Goal: Transaction & Acquisition: Download file/media

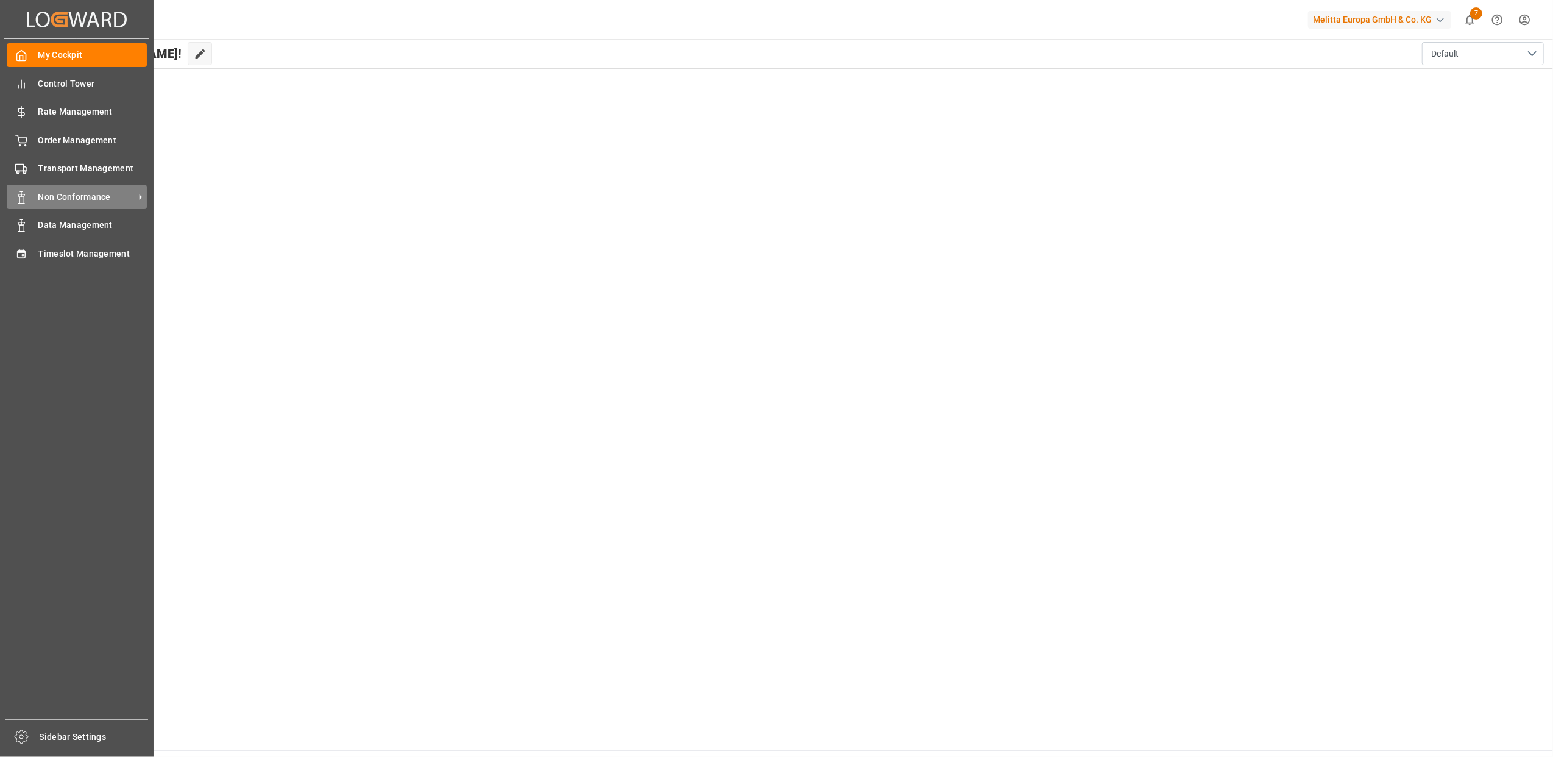
click at [88, 188] on div "Non Conformance Non Conformance" at bounding box center [77, 197] width 140 height 24
click at [32, 141] on div "Order Management Order Management" at bounding box center [77, 140] width 140 height 24
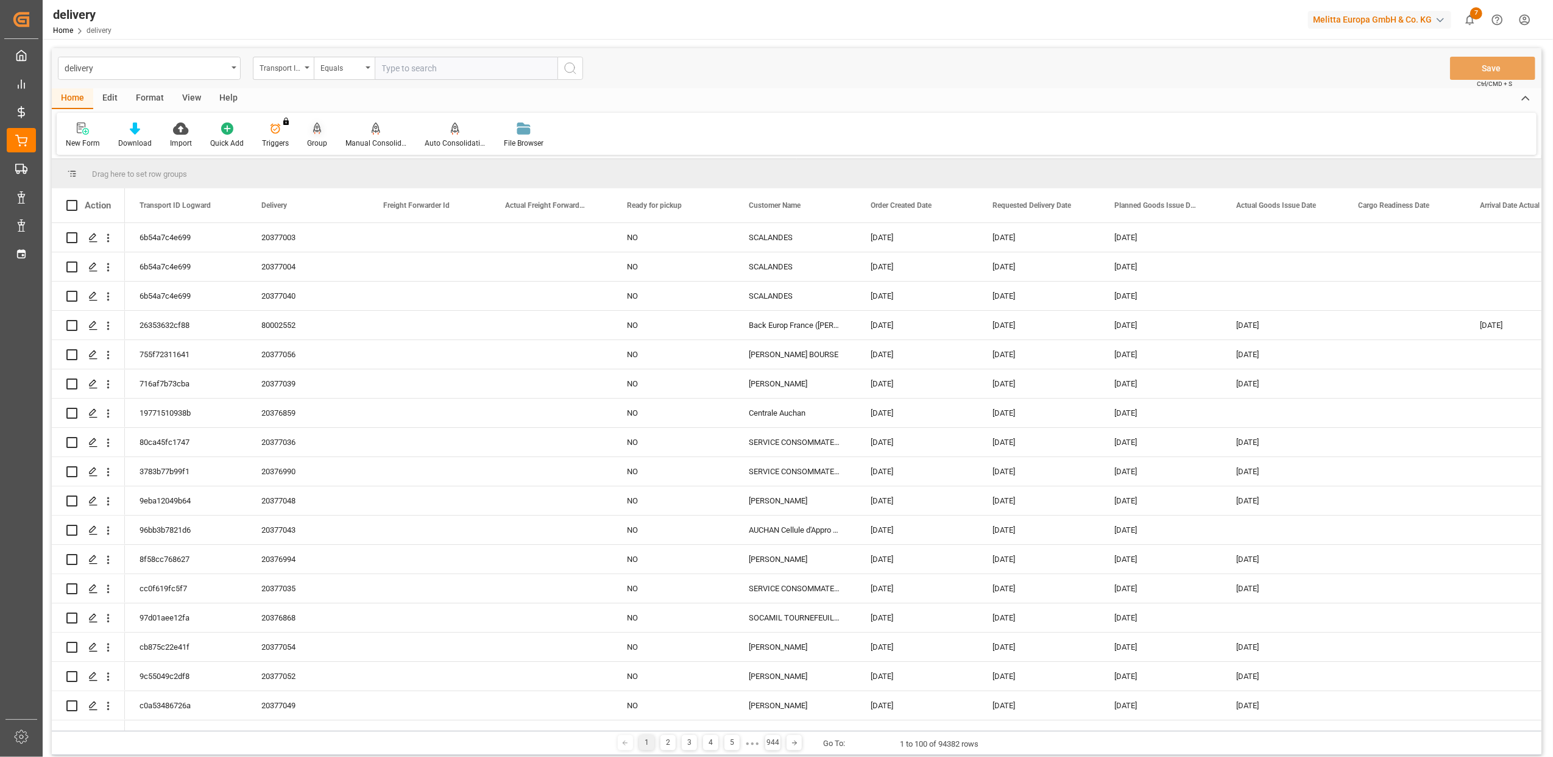
click at [313, 130] on icon at bounding box center [317, 127] width 9 height 10
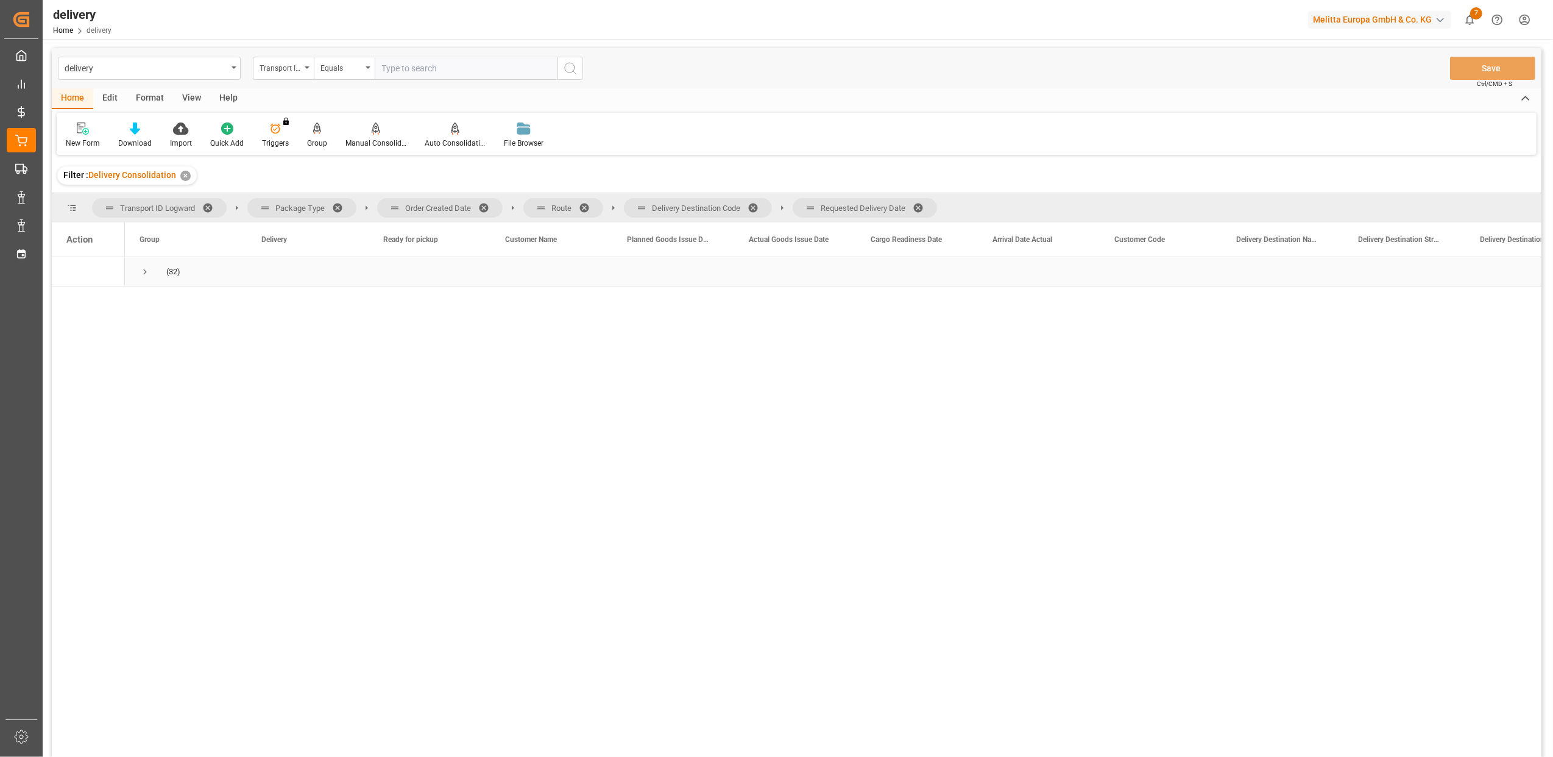
click at [144, 274] on span "Press SPACE to select this row." at bounding box center [145, 271] width 11 height 11
click at [484, 208] on span at bounding box center [487, 207] width 19 height 11
click at [437, 202] on span at bounding box center [442, 207] width 19 height 11
click at [506, 205] on span at bounding box center [510, 207] width 19 height 11
click at [503, 205] on span at bounding box center [506, 207] width 19 height 11
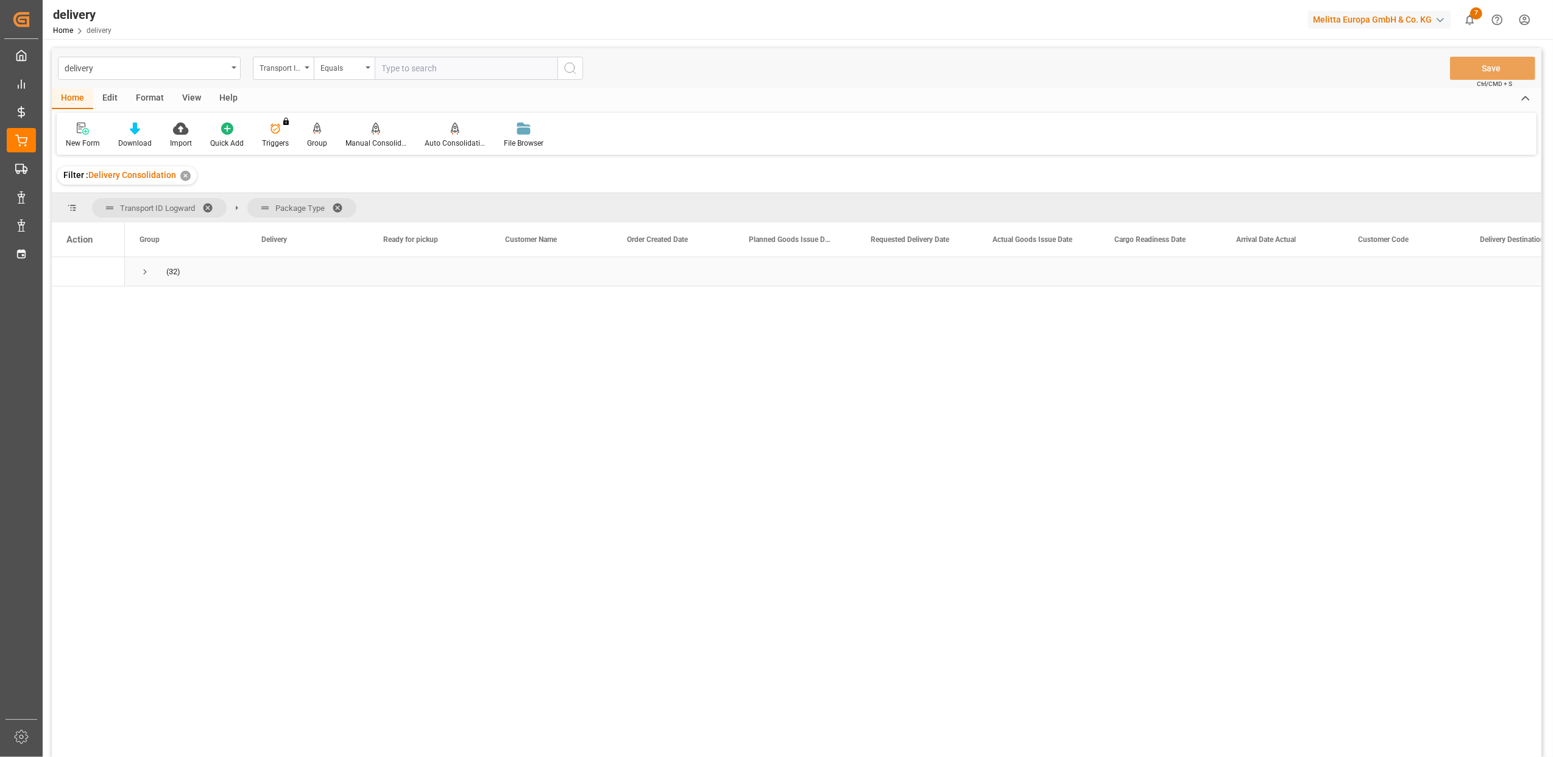
click at [144, 271] on span "Press SPACE to select this row." at bounding box center [145, 271] width 11 height 11
click at [171, 300] on span "Press SPACE to select this row." at bounding box center [170, 301] width 11 height 11
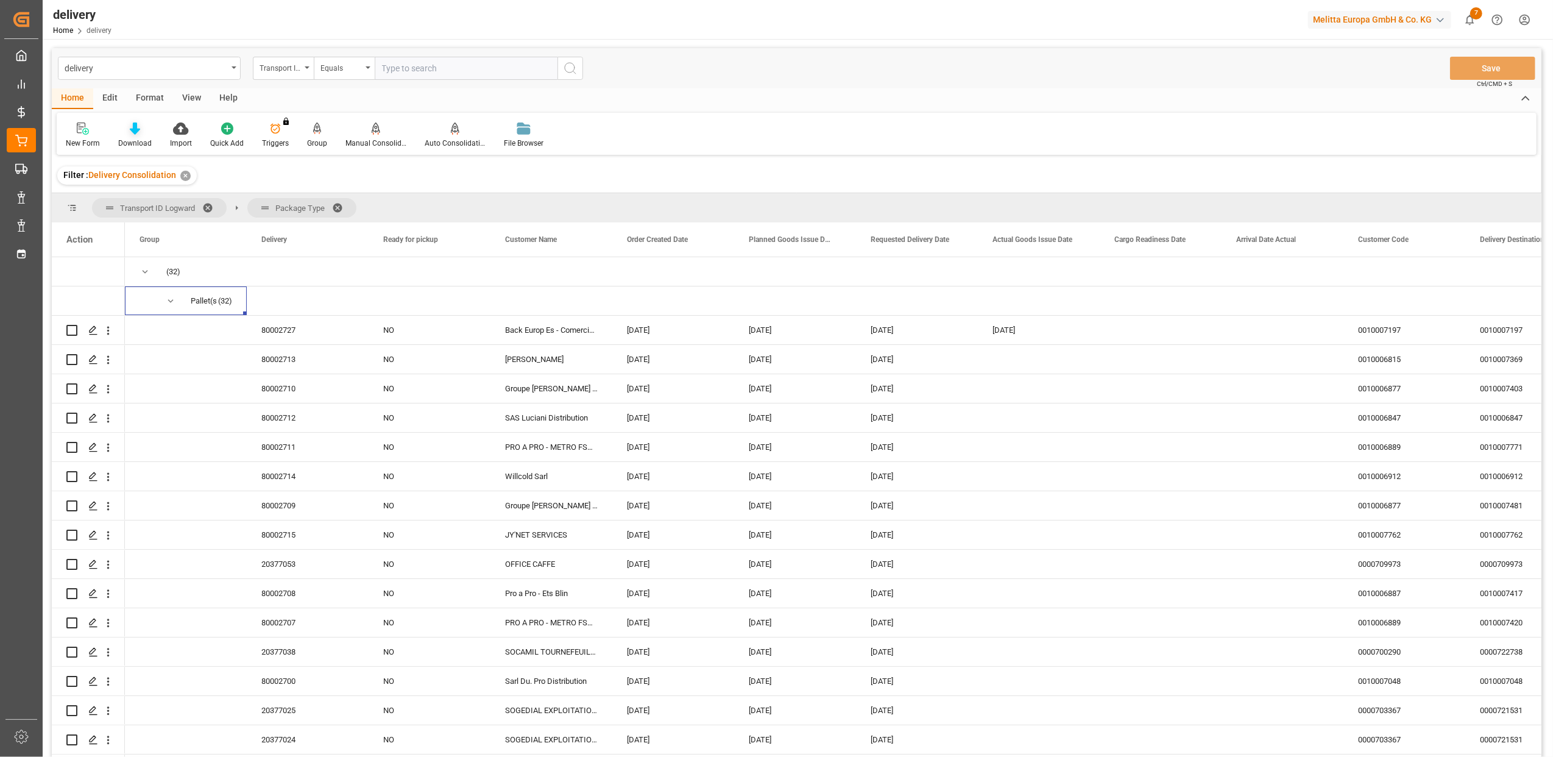
click at [141, 135] on div "Download" at bounding box center [135, 135] width 52 height 27
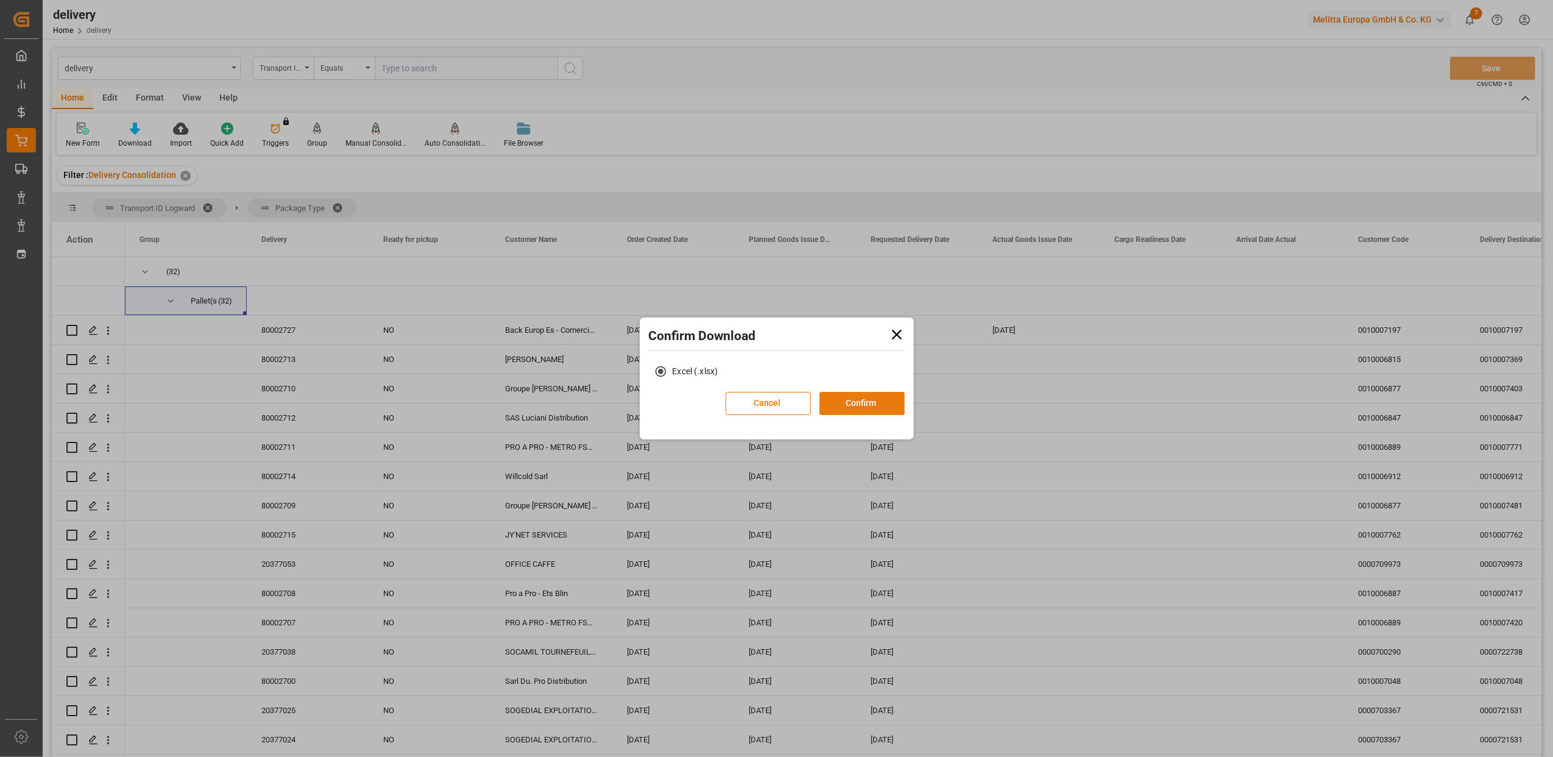
click at [861, 408] on button "Confirm" at bounding box center [862, 403] width 85 height 23
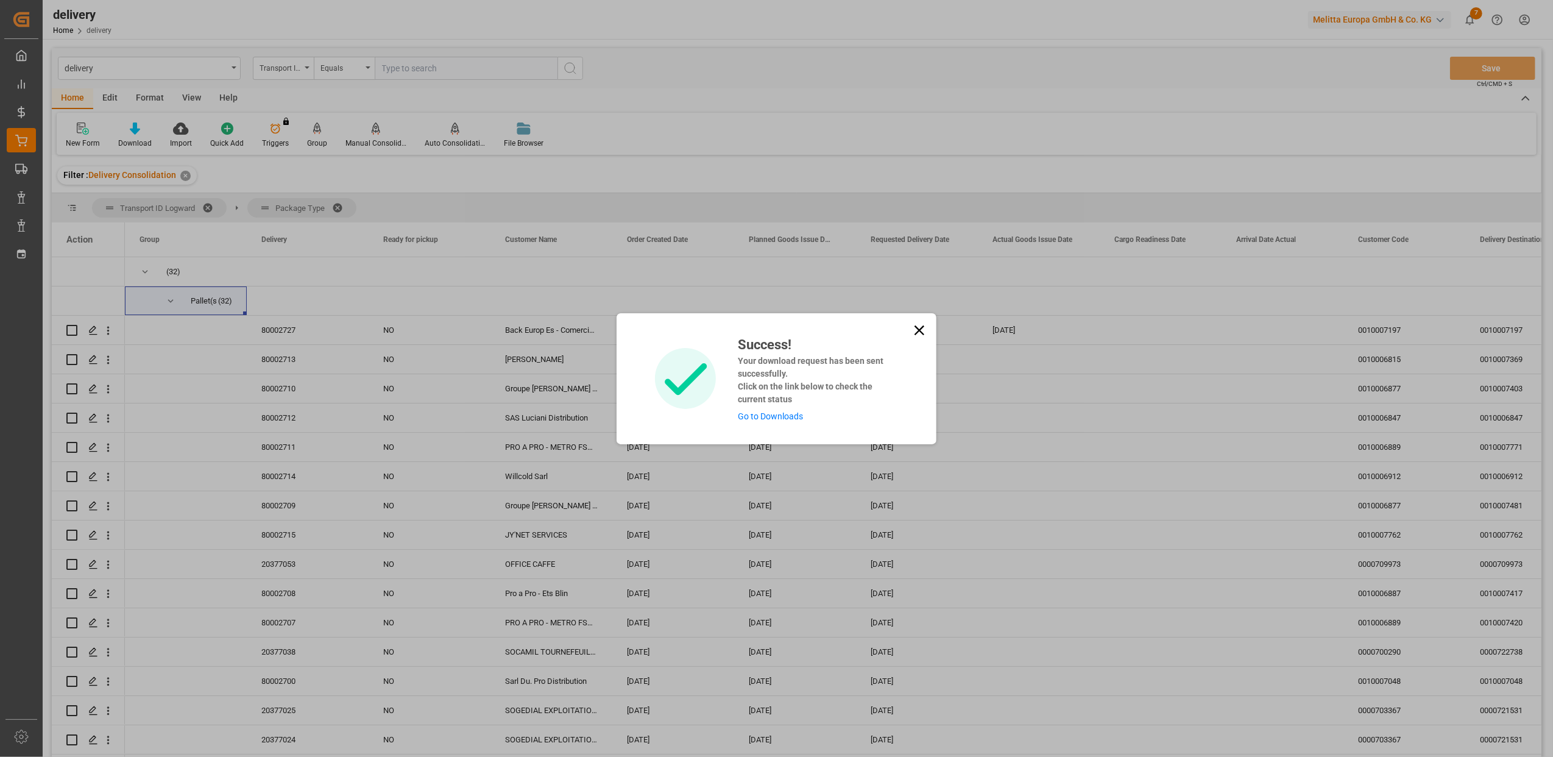
click at [781, 416] on link "Go to Downloads" at bounding box center [770, 416] width 65 height 10
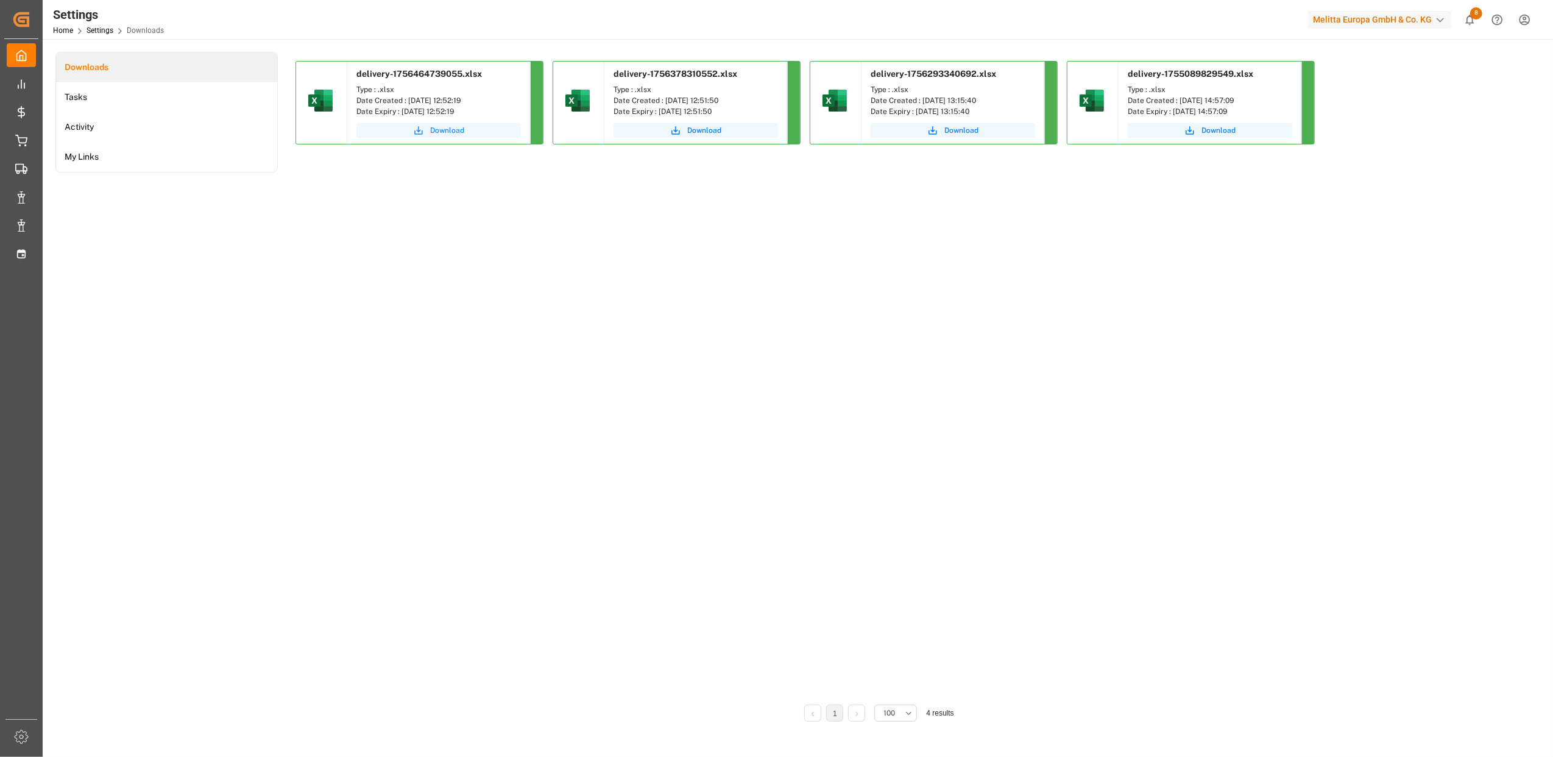
click at [451, 134] on span "Download" at bounding box center [447, 130] width 34 height 11
